Goal: Navigation & Orientation: Find specific page/section

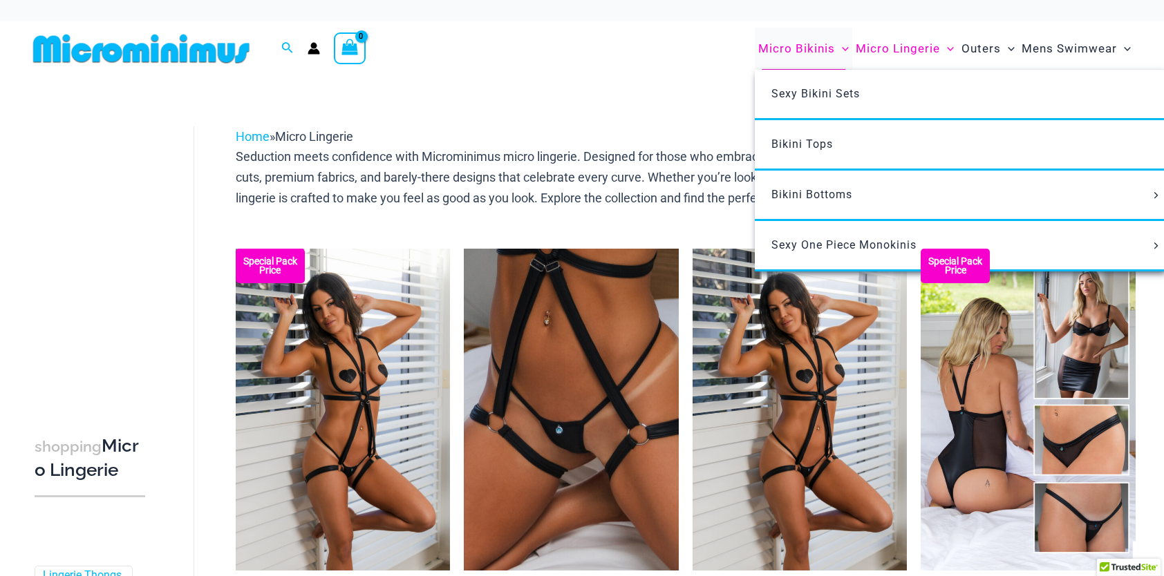
click at [803, 53] on span "Micro Bikinis" at bounding box center [796, 48] width 77 height 35
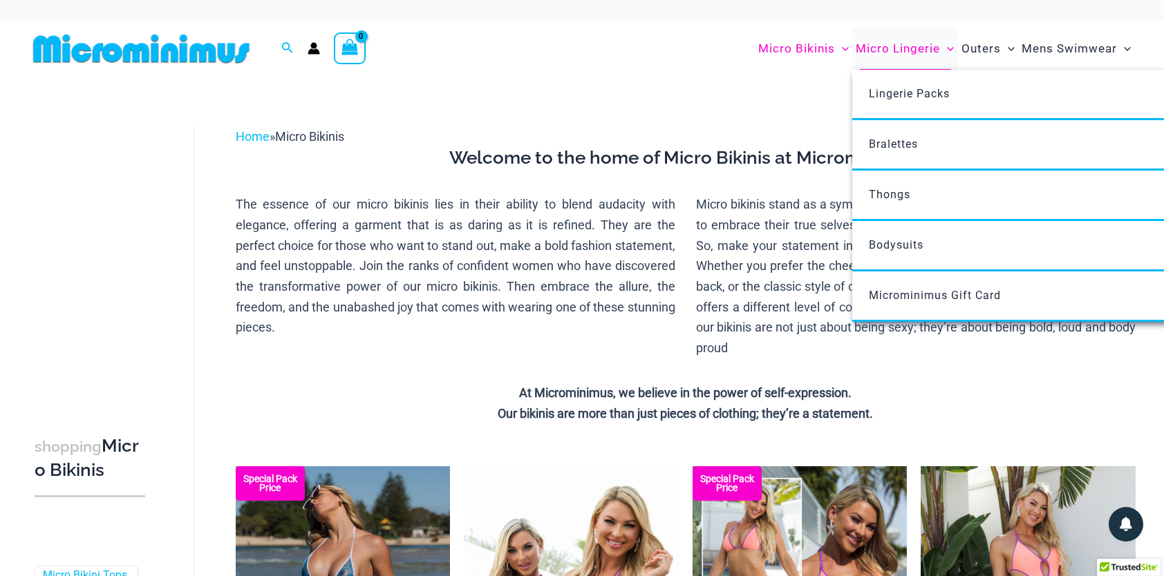
click at [910, 50] on span "Micro Lingerie" at bounding box center [897, 48] width 84 height 35
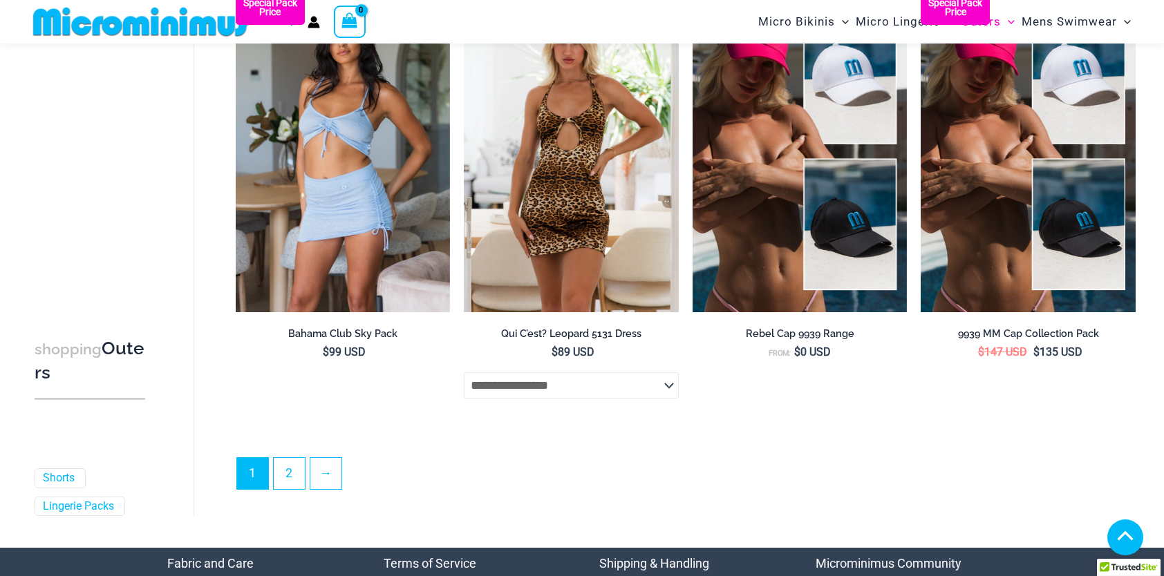
scroll to position [3709, 0]
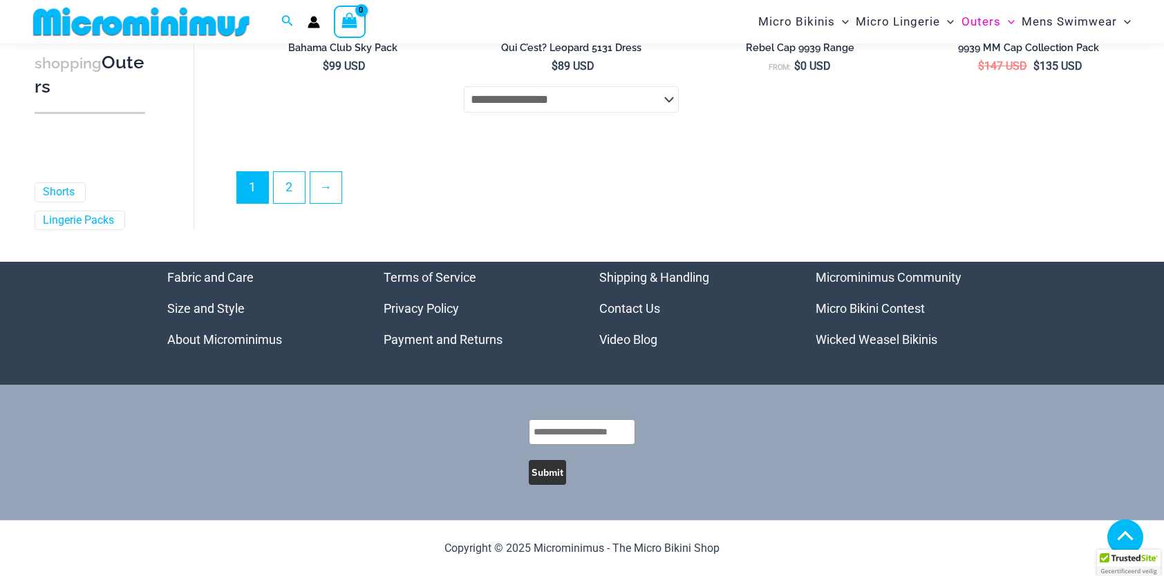
click at [881, 338] on link "Wicked Weasel Bikinis" at bounding box center [876, 339] width 122 height 15
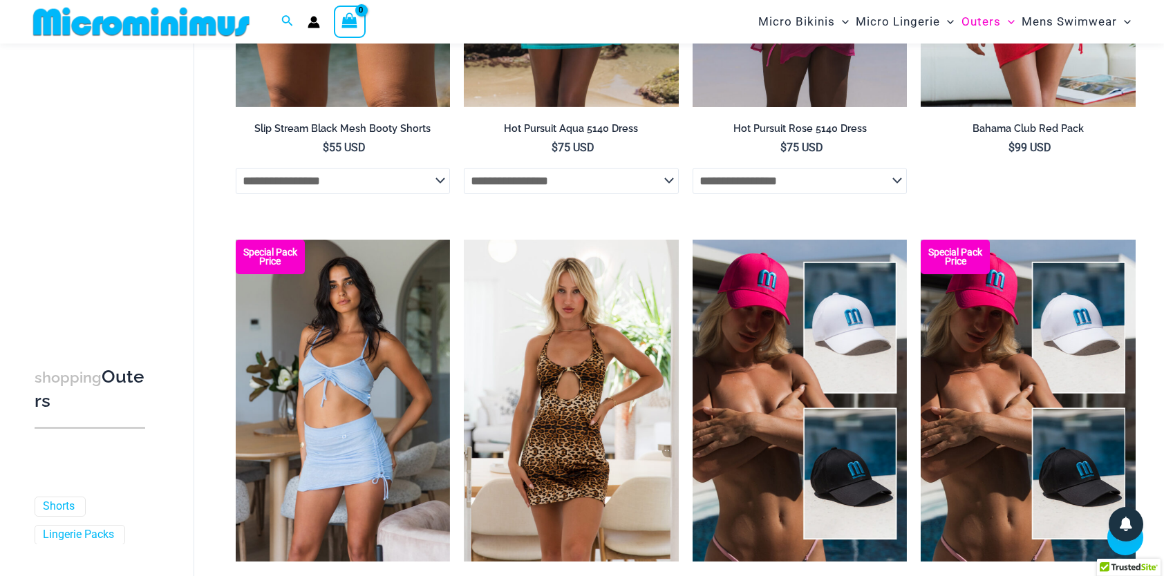
scroll to position [3018, 0]
